Goal: Task Accomplishment & Management: Manage account settings

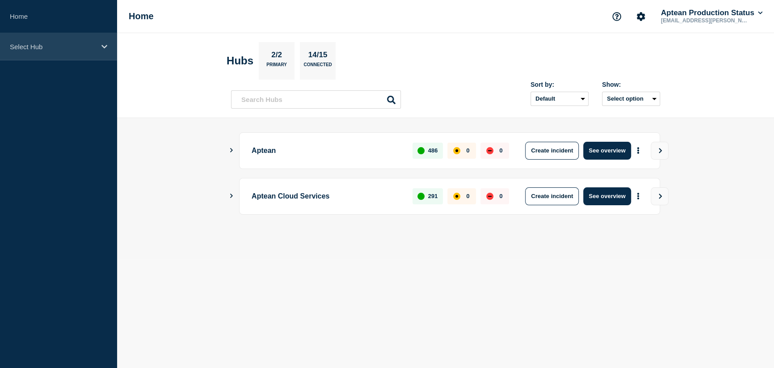
click at [54, 49] on p "Select Hub" at bounding box center [53, 47] width 86 height 8
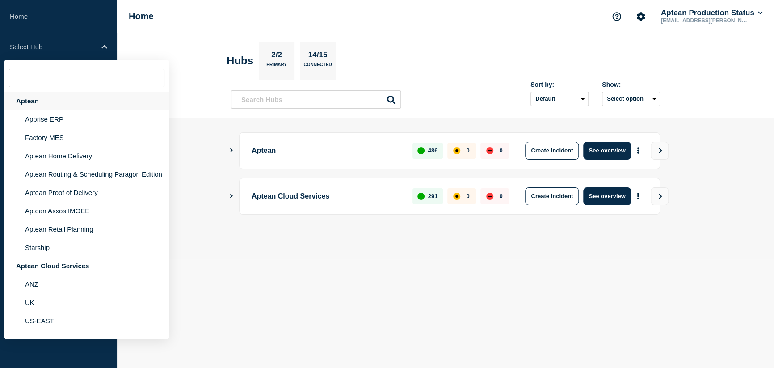
click at [37, 101] on div "Aptean" at bounding box center [86, 101] width 165 height 18
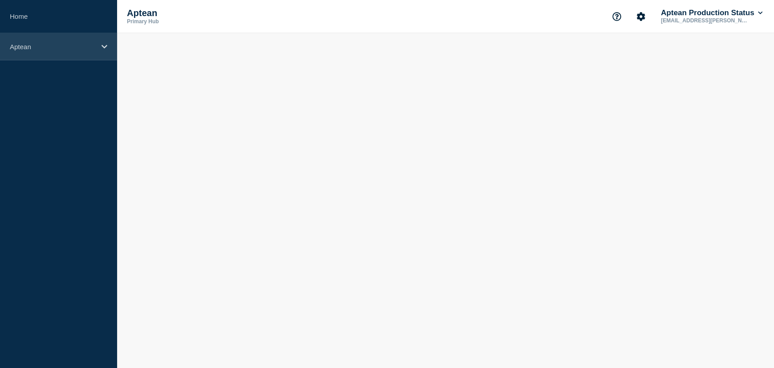
click at [54, 47] on p "Aptean" at bounding box center [53, 47] width 86 height 8
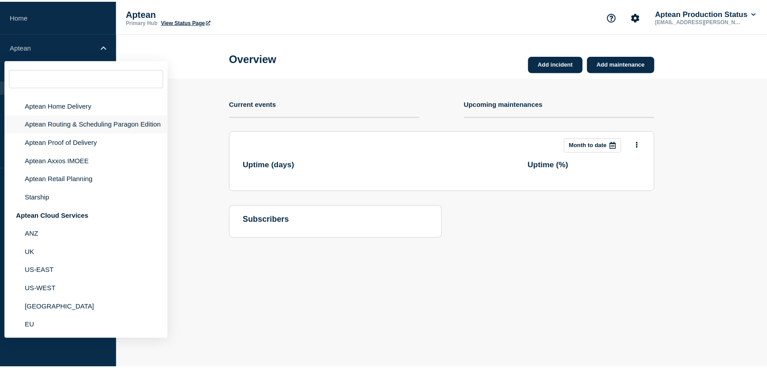
scroll to position [66, 0]
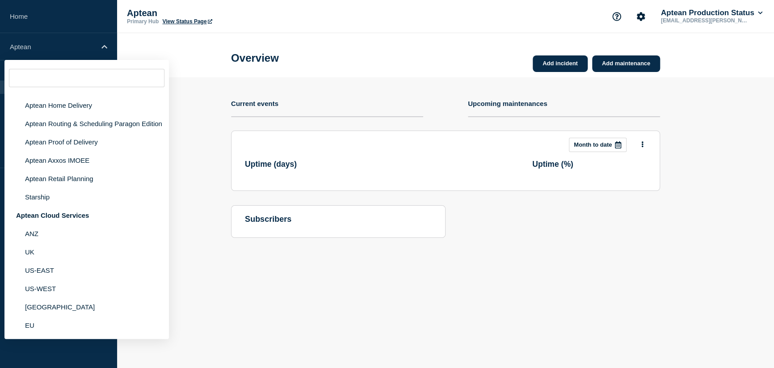
click at [213, 49] on header "Overview Add incident Add maintenance" at bounding box center [445, 55] width 657 height 44
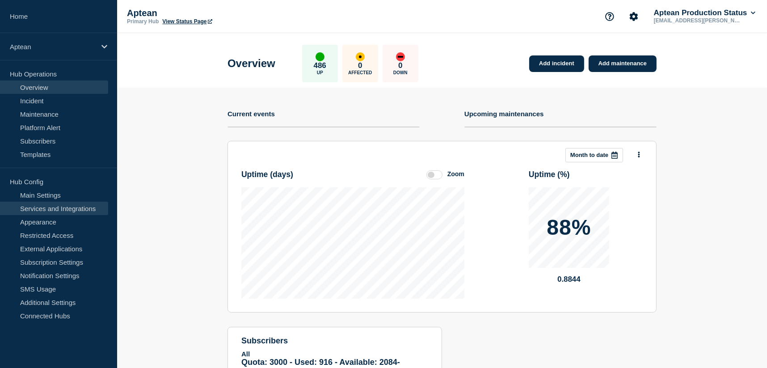
click at [32, 212] on link "Services and Integrations" at bounding box center [54, 208] width 108 height 13
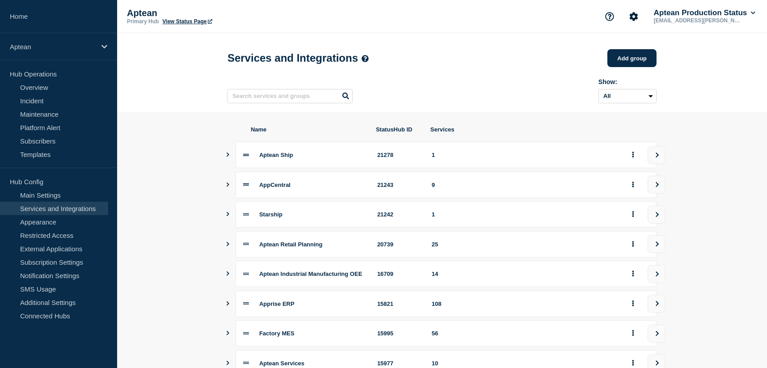
click at [293, 246] on span "Aptean Retail Planning" at bounding box center [290, 244] width 63 height 7
click at [634, 247] on icon "group actions" at bounding box center [633, 244] width 2 height 6
click at [656, 247] on icon "view group" at bounding box center [658, 243] width 6 height 5
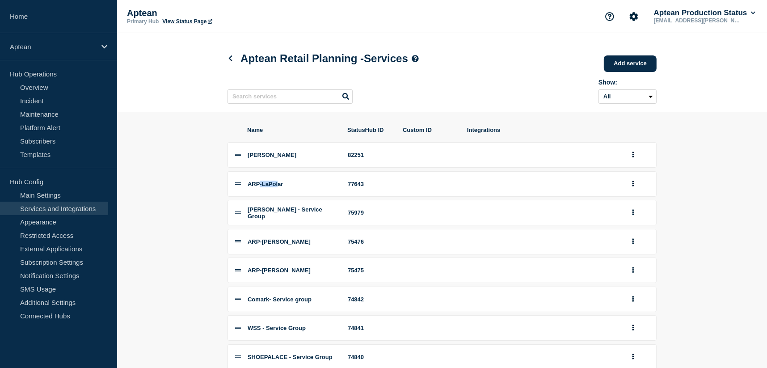
drag, startPoint x: 261, startPoint y: 191, endPoint x: 280, endPoint y: 187, distance: 19.6
click at [280, 187] on li "ARP-LaPolar 77643" at bounding box center [442, 183] width 429 height 25
drag, startPoint x: 280, startPoint y: 187, endPoint x: 393, endPoint y: 163, distance: 115.7
click at [393, 163] on li "[PERSON_NAME] 82251" at bounding box center [442, 154] width 429 height 25
click at [634, 162] on button "group actions" at bounding box center [633, 155] width 11 height 14
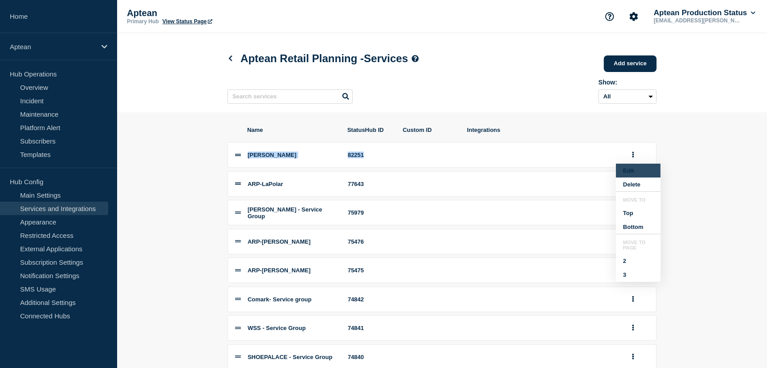
click at [632, 177] on button "Edit" at bounding box center [638, 171] width 45 height 14
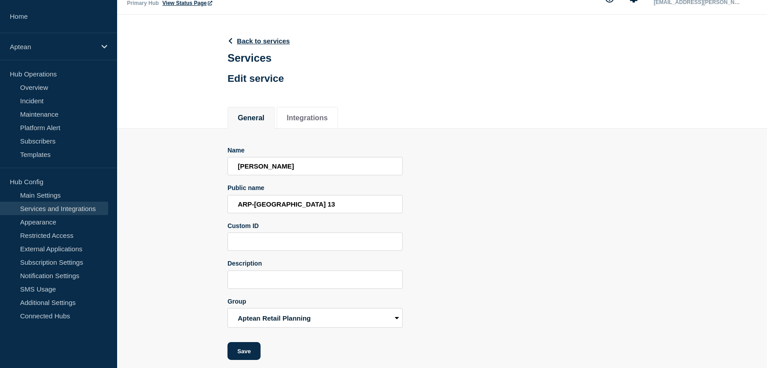
scroll to position [29, 0]
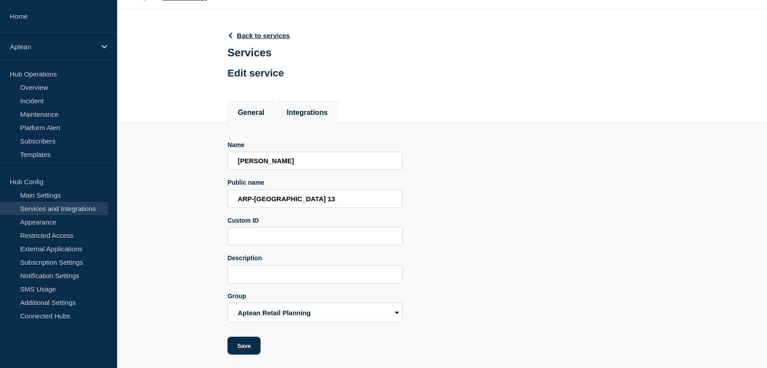
click at [307, 103] on li "Integrations" at bounding box center [308, 112] width 62 height 22
click at [315, 109] on button "Integrations" at bounding box center [307, 113] width 41 height 8
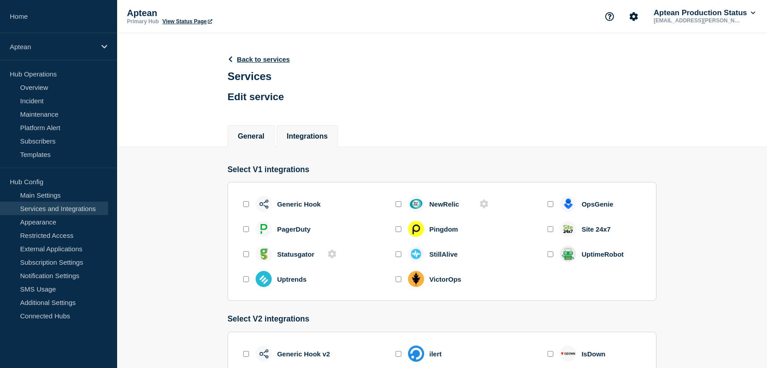
click at [253, 140] on button "General" at bounding box center [251, 136] width 27 height 8
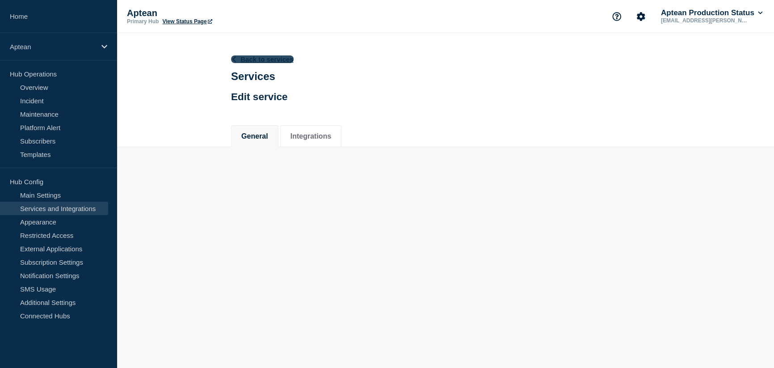
click at [254, 59] on link "Back to services" at bounding box center [262, 59] width 63 height 8
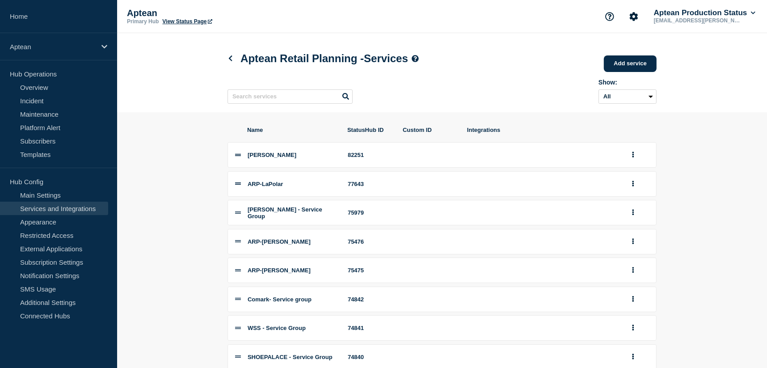
click at [414, 78] on div "Show: All Archived Non-archived" at bounding box center [442, 89] width 429 height 35
click at [632, 157] on icon "group actions" at bounding box center [633, 155] width 2 height 6
click at [629, 177] on button "Edit" at bounding box center [638, 171] width 45 height 14
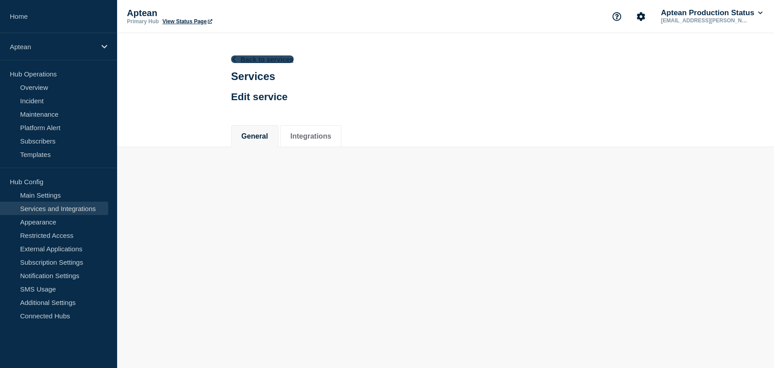
click at [255, 59] on link "Back to services" at bounding box center [262, 59] width 63 height 8
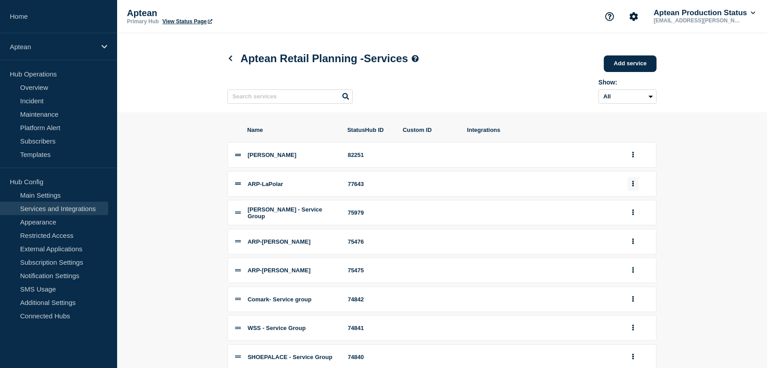
drag, startPoint x: 642, startPoint y: 185, endPoint x: 632, endPoint y: 185, distance: 9.8
click at [640, 185] on div at bounding box center [638, 184] width 21 height 14
click at [626, 185] on li "ARP-LaPolar 77643" at bounding box center [442, 183] width 429 height 25
click at [631, 185] on button "group actions" at bounding box center [633, 184] width 11 height 14
click at [632, 206] on button "Edit" at bounding box center [638, 200] width 45 height 14
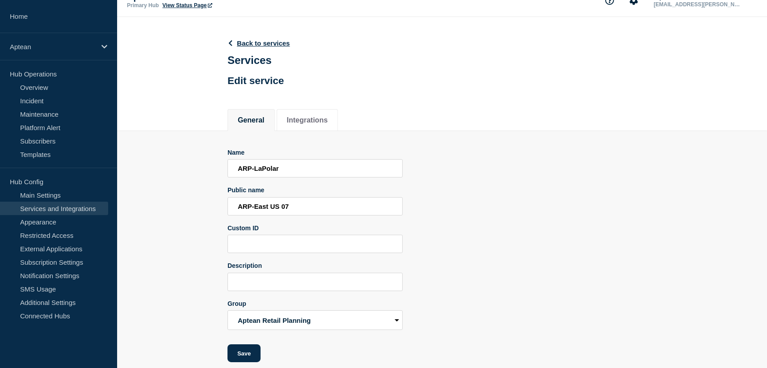
scroll to position [29, 0]
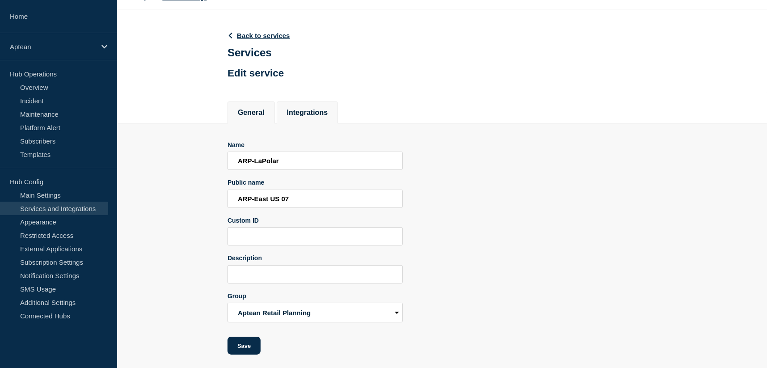
click at [312, 101] on li "Integrations" at bounding box center [308, 112] width 62 height 22
